Goal: Information Seeking & Learning: Learn about a topic

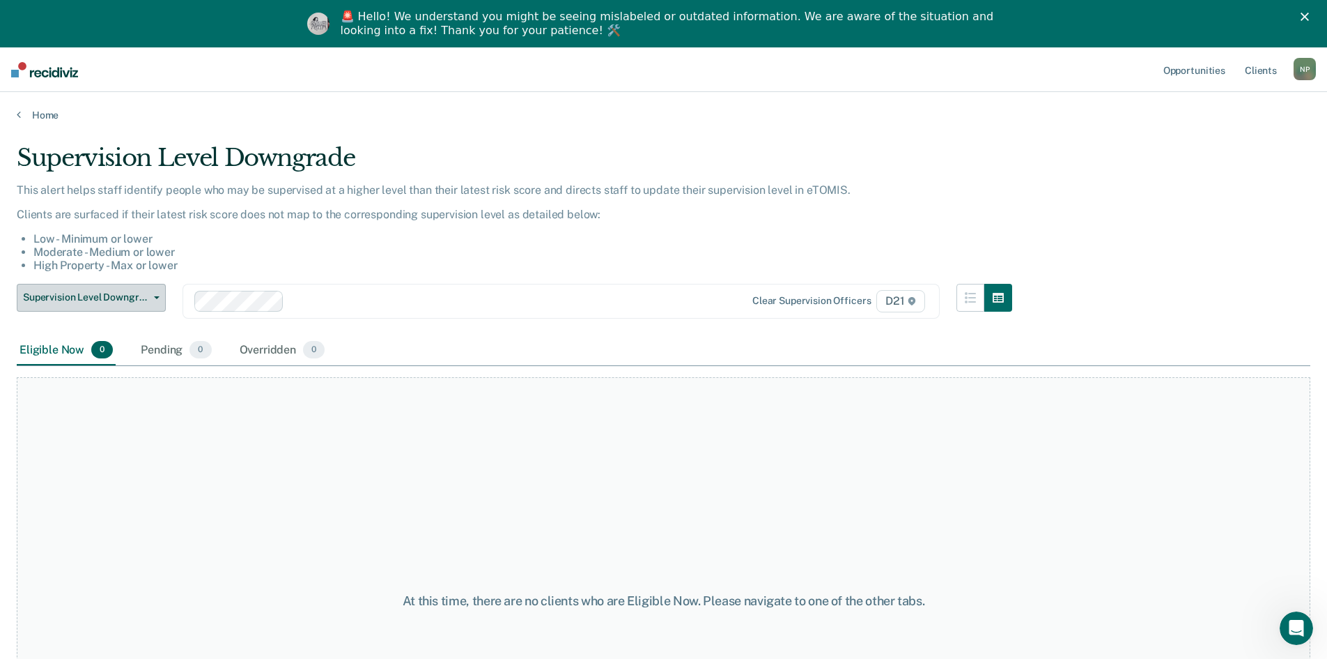
click at [158, 298] on icon "button" at bounding box center [157, 297] width 6 height 3
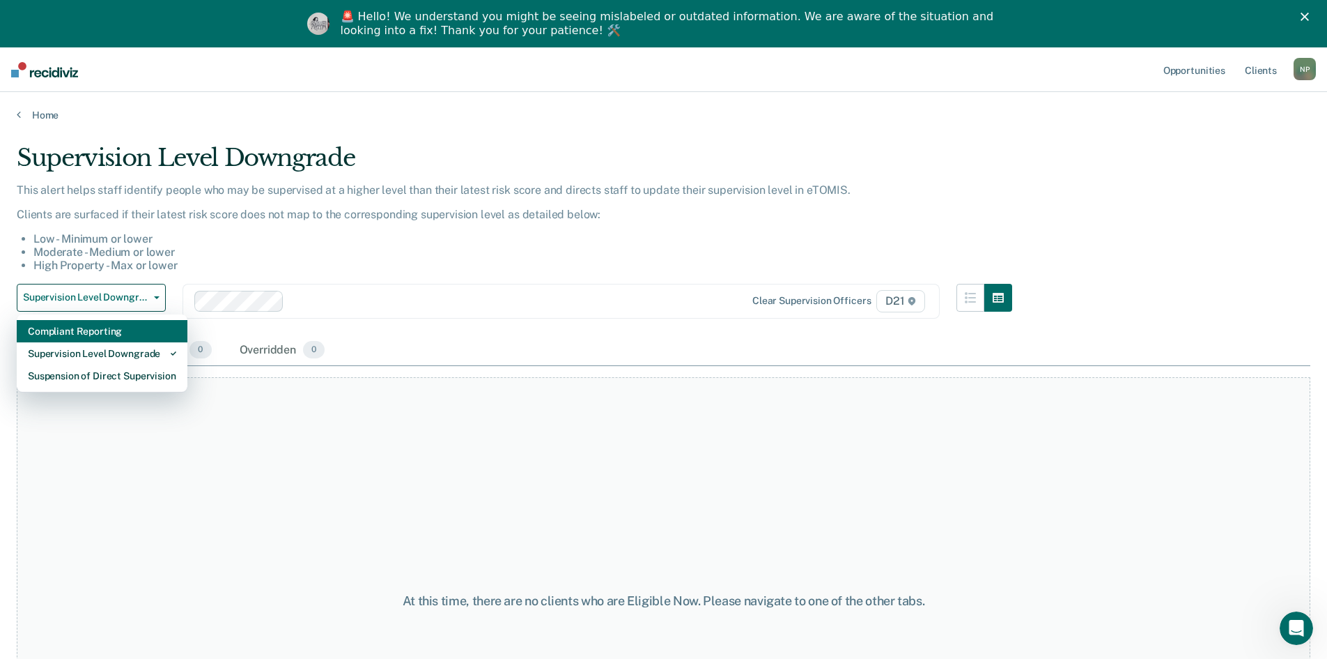
click at [137, 332] on div "Compliant Reporting" at bounding box center [102, 331] width 148 height 22
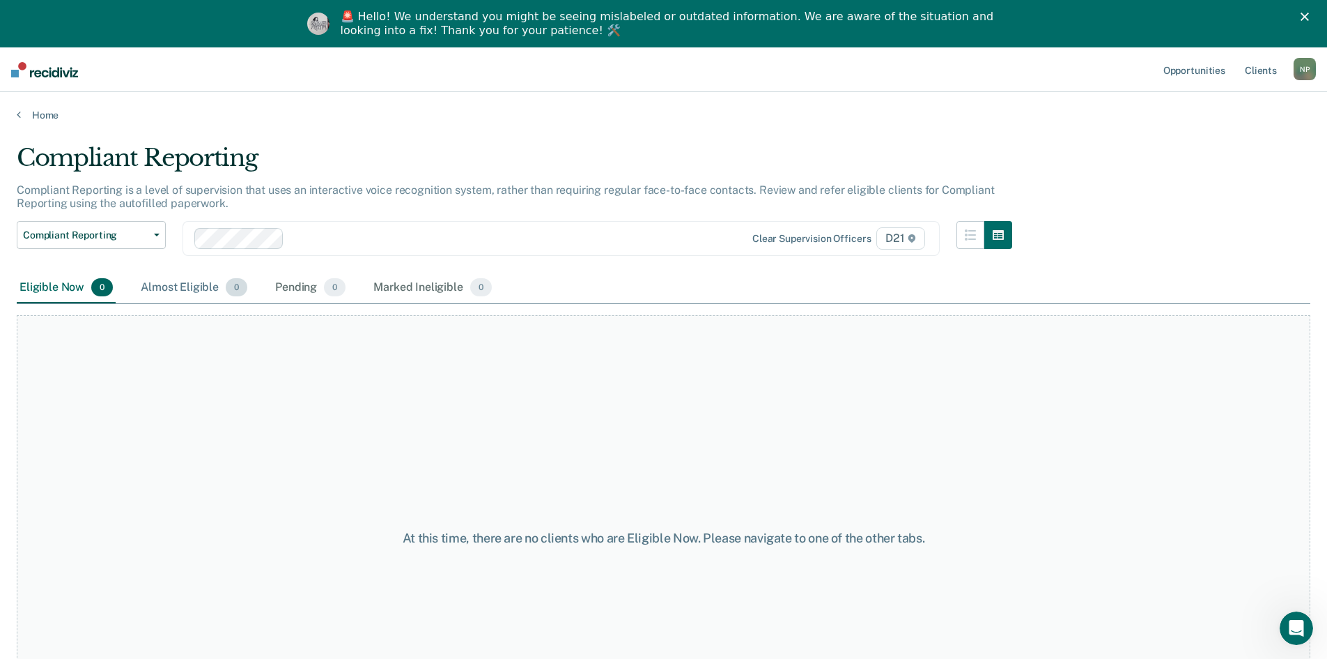
click at [151, 286] on div "Almost Eligible 0" at bounding box center [194, 287] width 112 height 31
click at [77, 288] on div "Eligible Now 0" at bounding box center [66, 287] width 99 height 31
click at [162, 233] on button "Compliant Reporting" at bounding box center [91, 235] width 149 height 28
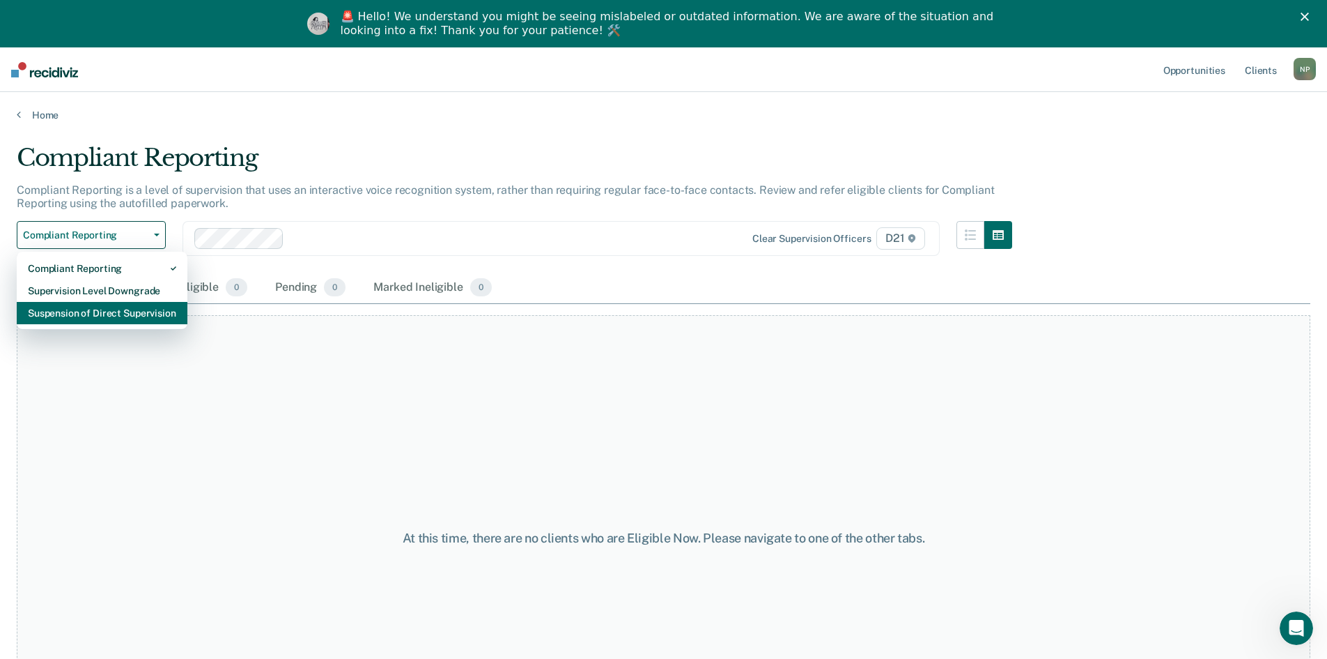
click at [139, 309] on div "Suspension of Direct Supervision" at bounding box center [102, 313] width 148 height 22
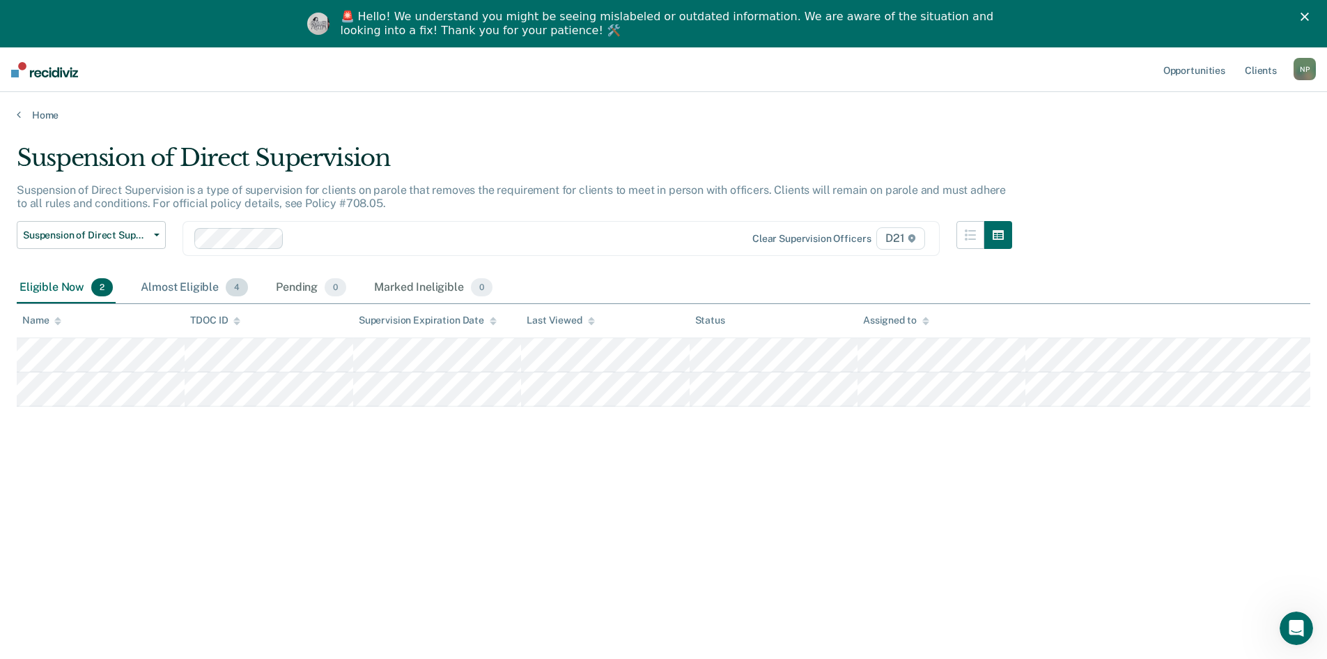
click at [157, 286] on div "Almost Eligible 4" at bounding box center [194, 287] width 113 height 31
